Goal: Transaction & Acquisition: Purchase product/service

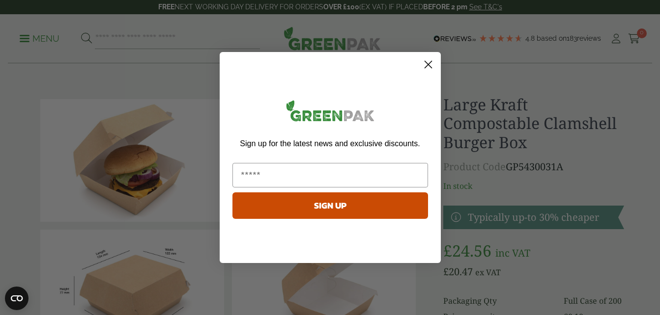
click at [426, 67] on icon "Close dialog" at bounding box center [427, 64] width 7 height 7
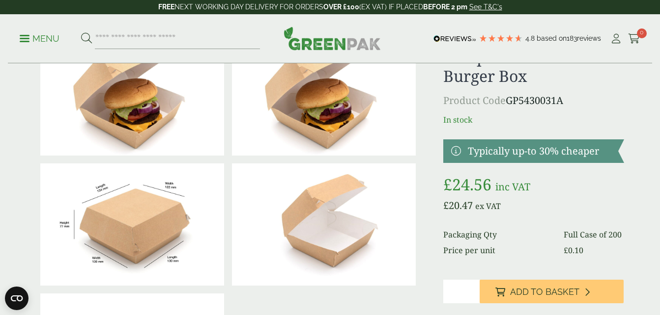
scroll to position [196, 0]
